Goal: Task Accomplishment & Management: Manage account settings

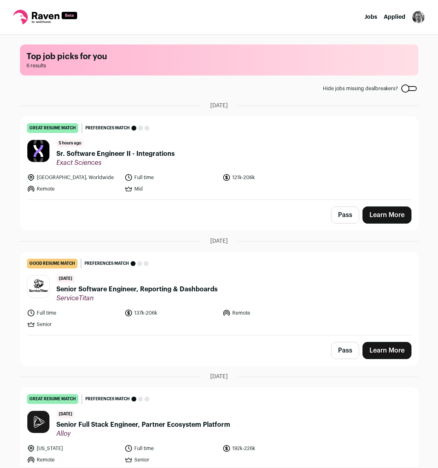
click at [95, 154] on span "Sr. Software Engineer II - Integrations" at bounding box center [115, 154] width 118 height 10
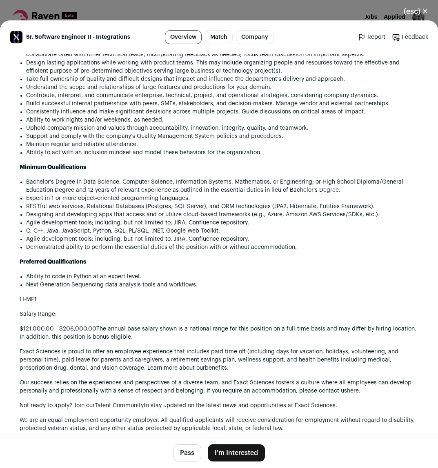
scroll to position [740, 0]
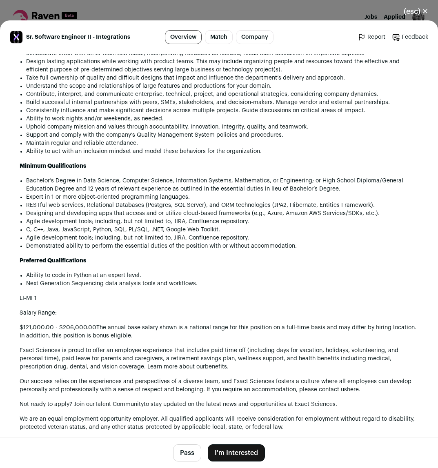
click at [205, 236] on li "Agile development tools; including, but not limited to, JIRA, Confluence reposi…" at bounding box center [222, 238] width 392 height 8
click at [187, 453] on button "Pass" at bounding box center [187, 452] width 28 height 17
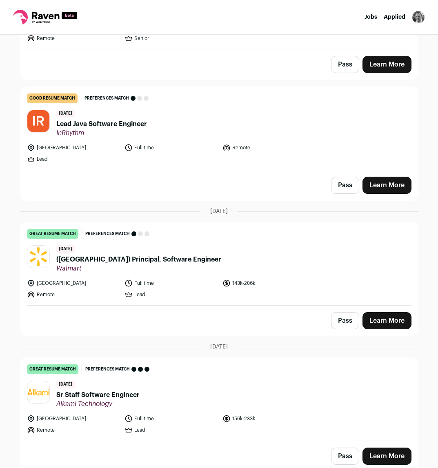
scroll to position [422, 0]
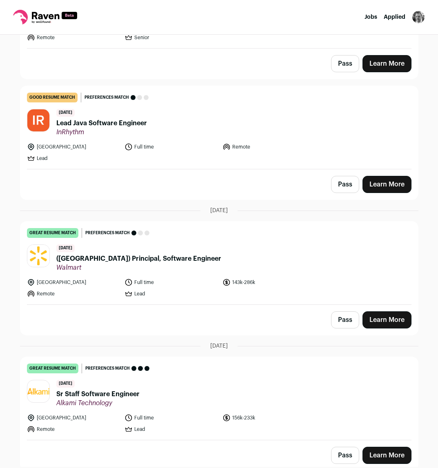
click at [109, 123] on span "Lead Java Software Engineer" at bounding box center [101, 123] width 91 height 10
click at [106, 123] on span "Lead Java Software Engineer" at bounding box center [101, 123] width 91 height 10
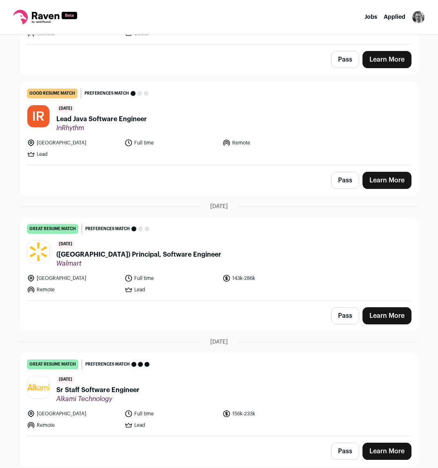
scroll to position [426, 0]
click at [343, 316] on button "Pass" at bounding box center [345, 315] width 28 height 17
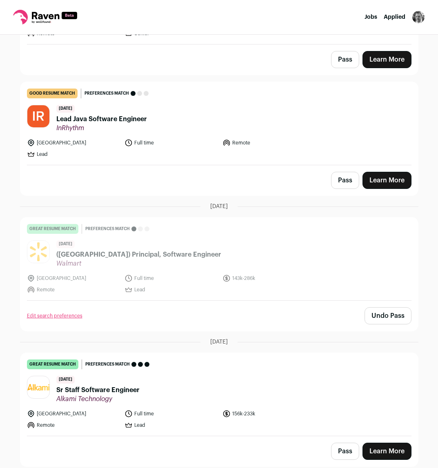
scroll to position [426, 0]
